Goal: Task Accomplishment & Management: Manage account settings

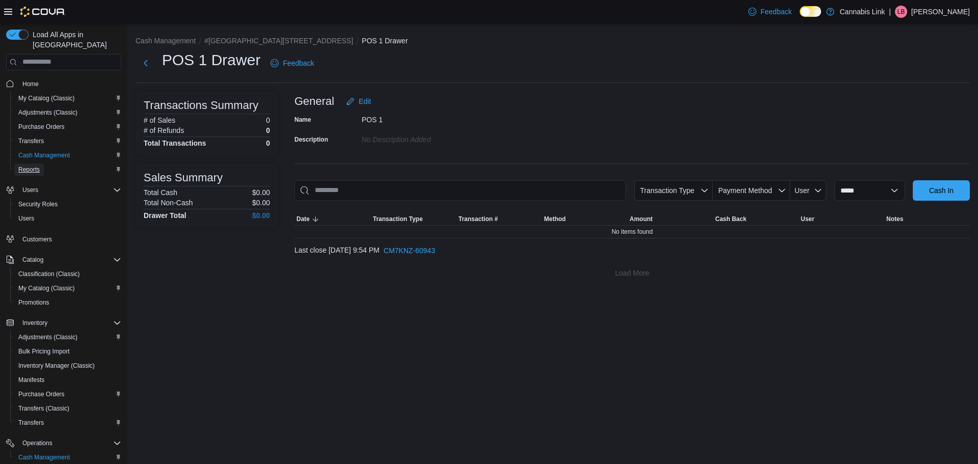
click at [30, 166] on span "Reports" at bounding box center [28, 170] width 21 height 8
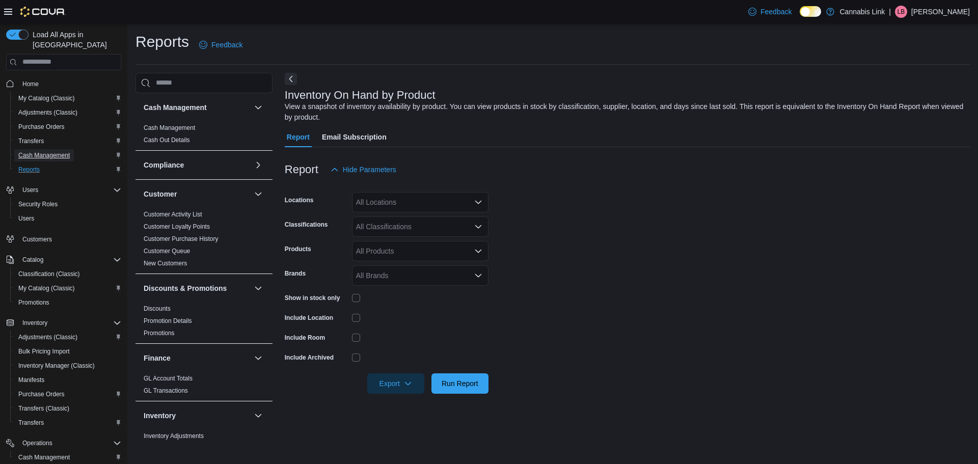
click at [36, 151] on span "Cash Management" at bounding box center [43, 155] width 51 height 8
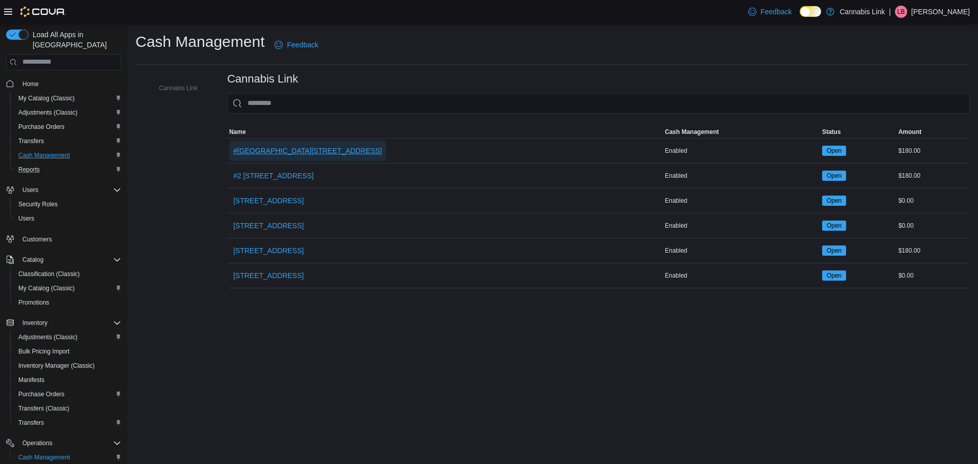
click at [320, 144] on span "#[GEOGRAPHIC_DATA][STREET_ADDRESS]" at bounding box center [307, 151] width 149 height 20
click at [320, 144] on div "Cash Management Feedback Cannabis Link Cannabis Link Sorting Name Cash Manageme…" at bounding box center [552, 159] width 851 height 273
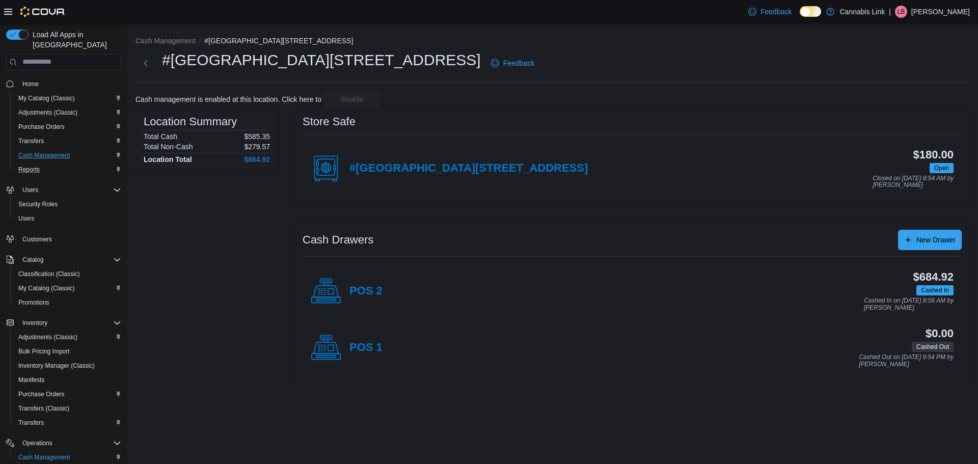
click at [359, 340] on div "POS 1" at bounding box center [347, 348] width 72 height 31
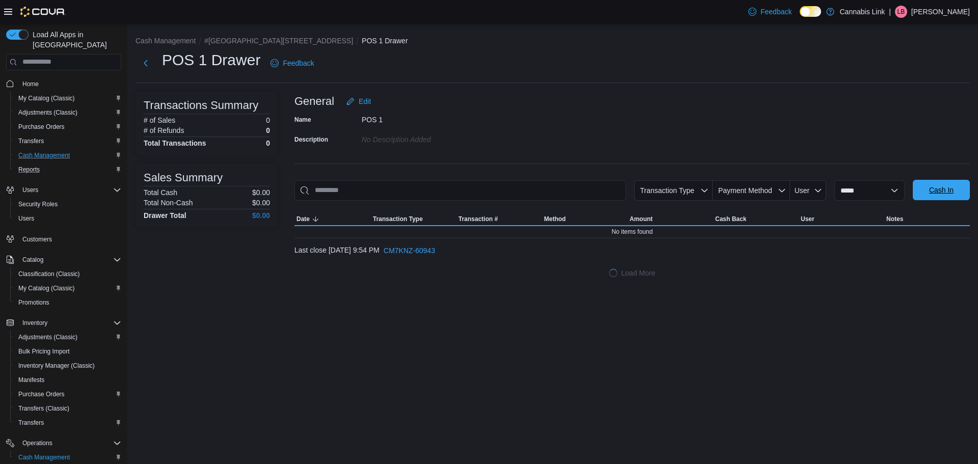
click at [953, 192] on span "Cash In" at bounding box center [941, 190] width 24 height 10
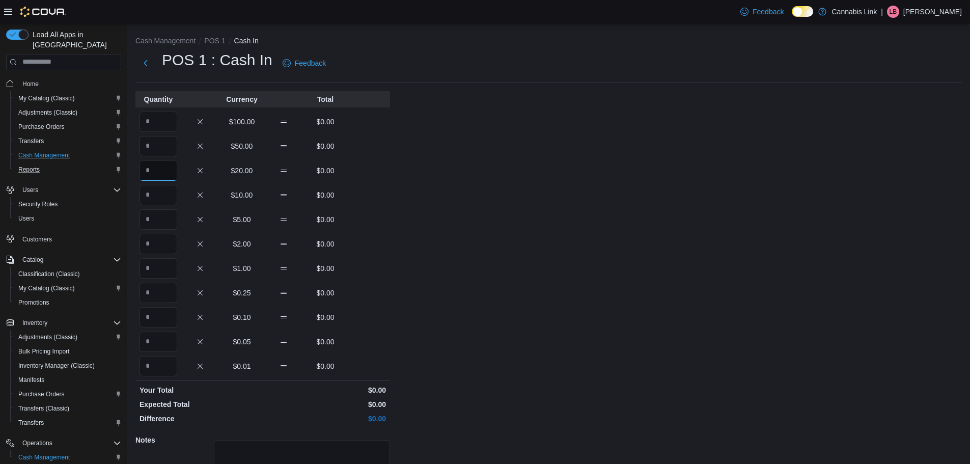
click at [160, 172] on input "Quantity" at bounding box center [159, 170] width 38 height 20
type input "*"
type input "**"
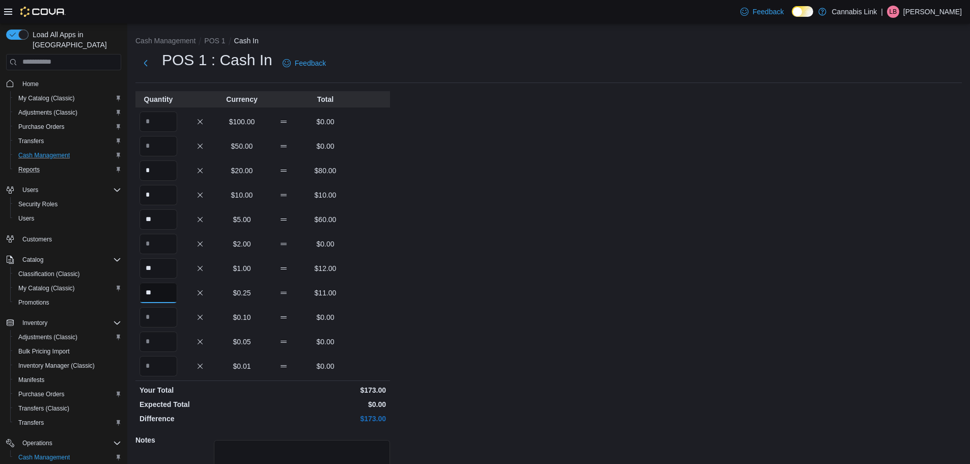
type input "**"
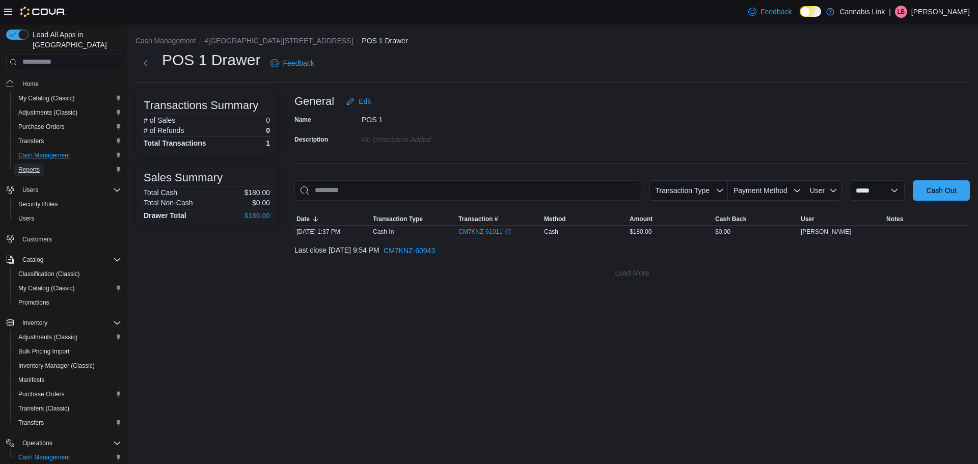
click at [33, 166] on span "Reports" at bounding box center [28, 170] width 21 height 8
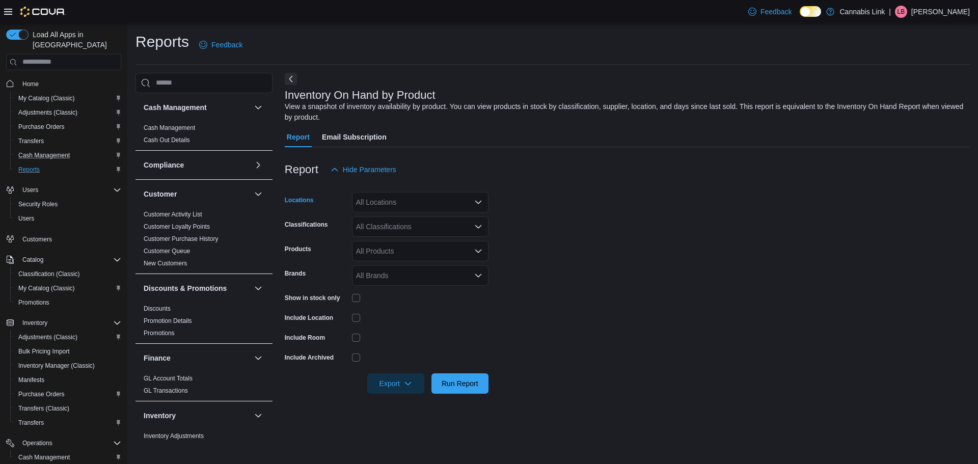
click at [476, 203] on icon "Open list of options" at bounding box center [478, 202] width 8 height 8
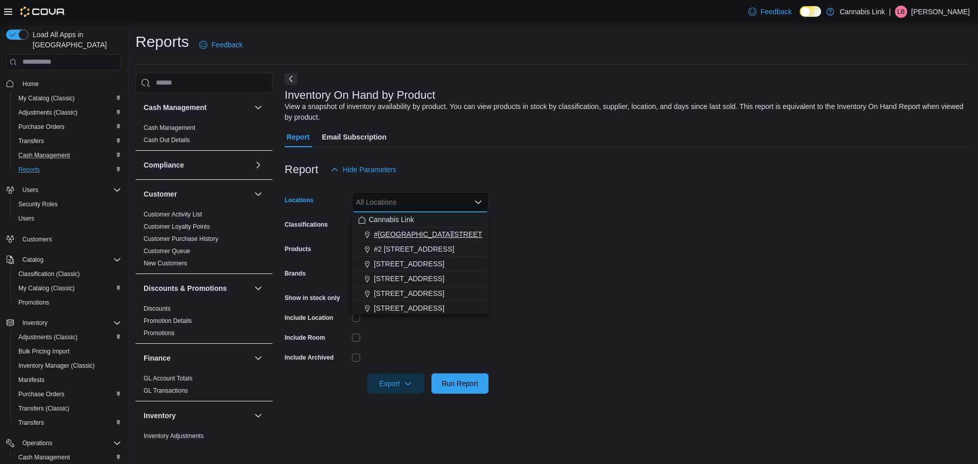
click at [471, 232] on span "#[GEOGRAPHIC_DATA][STREET_ADDRESS]" at bounding box center [448, 234] width 149 height 10
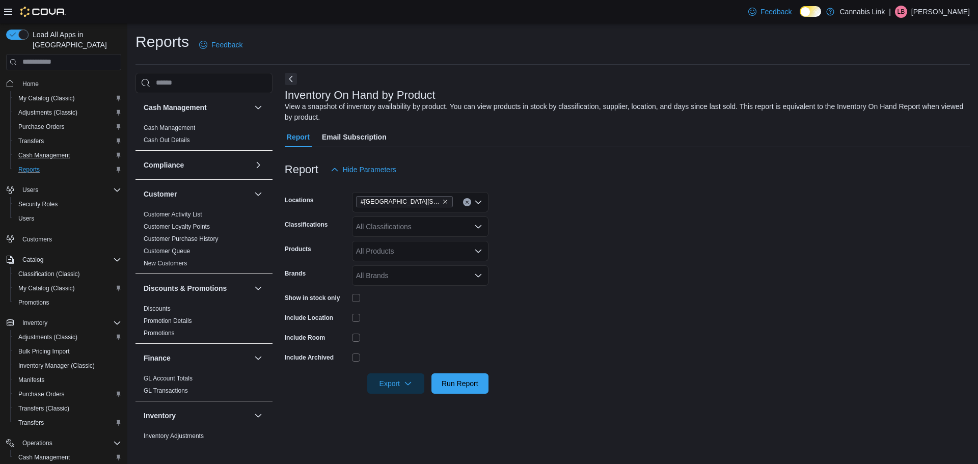
click at [511, 234] on form "Locations #1 [STREET_ADDRESS] Classifications All Classifications Products All …" at bounding box center [627, 287] width 685 height 214
click at [407, 388] on span "Export" at bounding box center [395, 383] width 45 height 20
click at [403, 325] on span "Export to Excel" at bounding box center [397, 322] width 46 height 8
